Goal: Task Accomplishment & Management: Use online tool/utility

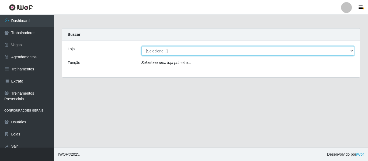
click at [351, 50] on select "[Selecione...] [GEOGRAPHIC_DATA] - Shopping [GEOGRAPHIC_DATA]" at bounding box center [247, 50] width 213 height 9
select select "424"
click at [141, 46] on select "[Selecione...] [GEOGRAPHIC_DATA] - Shopping [GEOGRAPHIC_DATA]" at bounding box center [247, 50] width 213 height 9
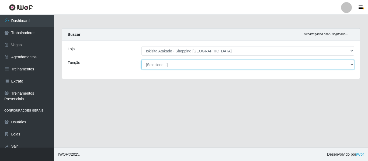
click at [158, 65] on select "[Selecione...] Auxiliar de Estacionamento Auxiliar de Estacionamento + Auxiliar…" at bounding box center [247, 64] width 213 height 9
select select "22"
click at [141, 60] on select "[Selecione...] Auxiliar de Estacionamento Auxiliar de Estacionamento + Auxiliar…" at bounding box center [247, 64] width 213 height 9
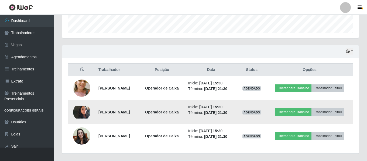
scroll to position [185, 0]
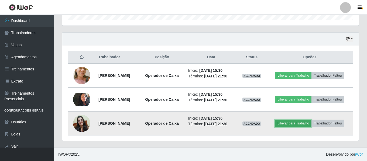
click at [311, 120] on button "Liberar para Trabalho" at bounding box center [293, 124] width 36 height 8
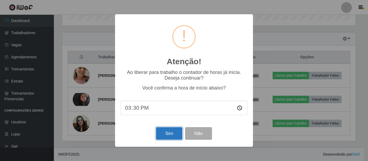
click at [178, 137] on button "Sim" at bounding box center [169, 133] width 26 height 13
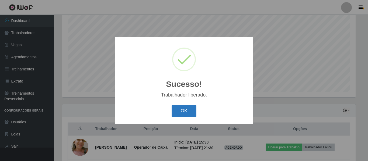
click at [182, 108] on button "OK" at bounding box center [184, 111] width 25 height 13
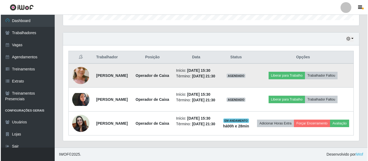
scroll to position [202, 0]
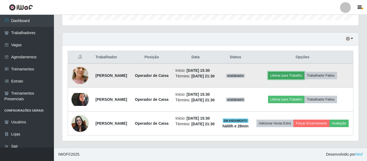
click at [292, 72] on button "Liberar para Trabalho" at bounding box center [286, 76] width 36 height 8
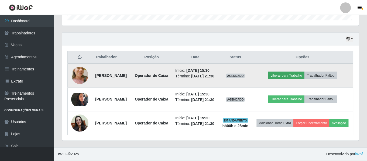
scroll to position [112, 293]
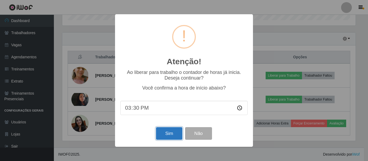
click at [173, 133] on button "Sim" at bounding box center [169, 133] width 26 height 13
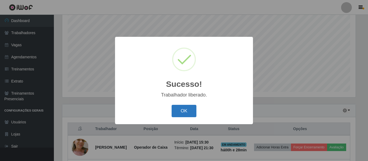
click at [184, 108] on button "OK" at bounding box center [184, 111] width 25 height 13
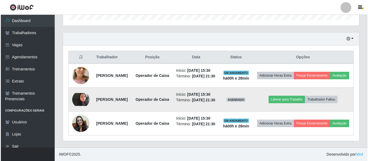
scroll to position [202, 0]
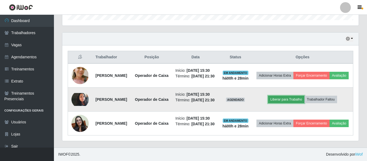
click at [293, 96] on button "Liberar para Trabalho" at bounding box center [286, 100] width 36 height 8
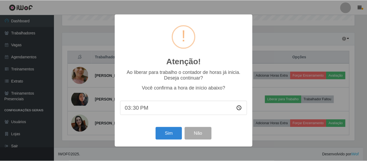
scroll to position [112, 293]
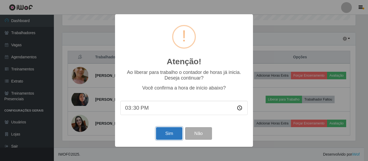
click at [163, 136] on button "Sim" at bounding box center [169, 133] width 26 height 13
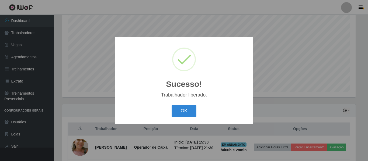
click at [291, 68] on div "Sucesso! × Trabalhador liberado. OK Cancel" at bounding box center [184, 80] width 368 height 161
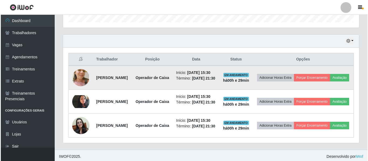
scroll to position [175, 0]
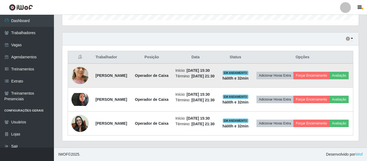
click at [79, 78] on img at bounding box center [79, 76] width 17 height 32
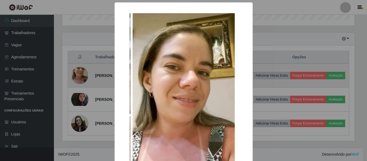
scroll to position [112, 293]
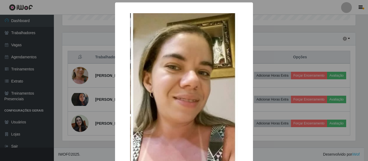
click at [273, 45] on div "× OK Cancel" at bounding box center [184, 80] width 368 height 161
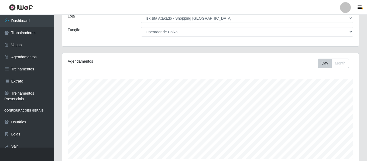
scroll to position [0, 0]
